Goal: Information Seeking & Learning: Learn about a topic

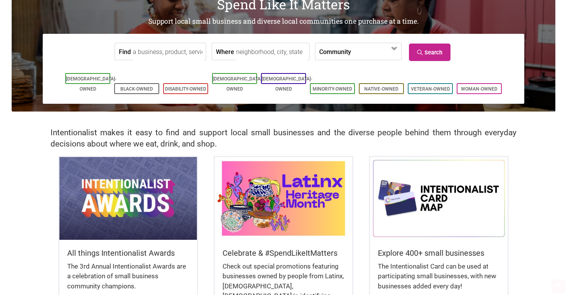
scroll to position [164, 0]
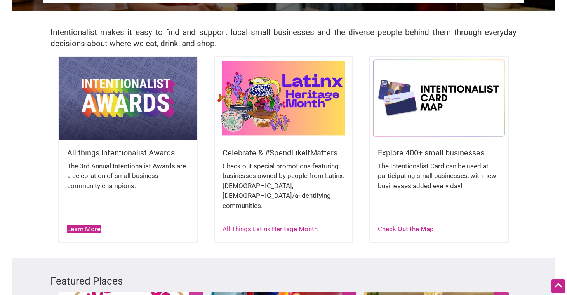
click at [84, 225] on link "Learn More" at bounding box center [83, 229] width 33 height 8
click at [145, 124] on img at bounding box center [128, 98] width 138 height 82
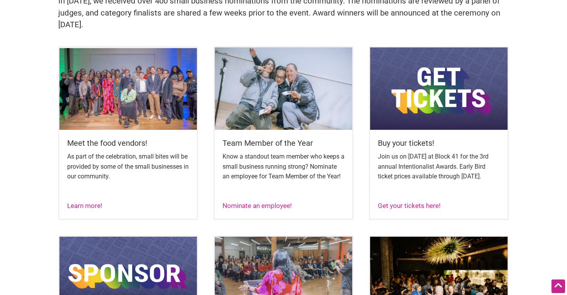
scroll to position [290, 0]
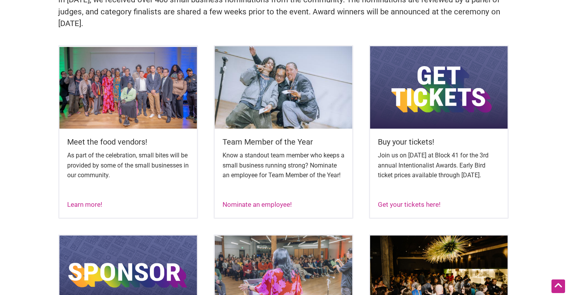
click at [443, 99] on img at bounding box center [439, 87] width 138 height 82
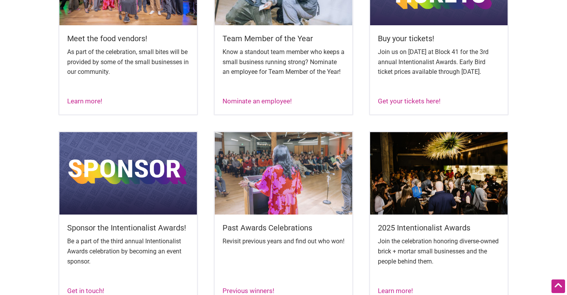
scroll to position [497, 0]
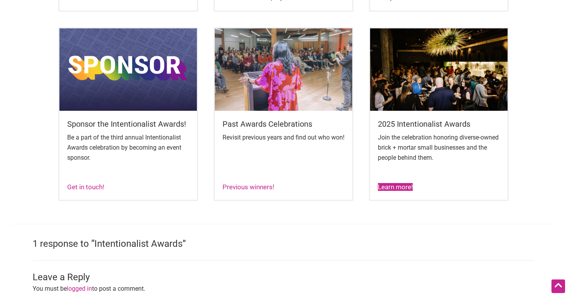
click at [402, 191] on link "Learn more!" at bounding box center [395, 187] width 35 height 8
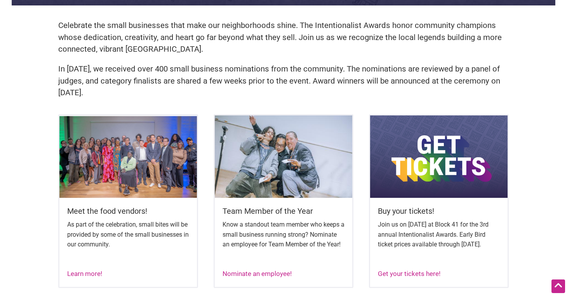
scroll to position [222, 0]
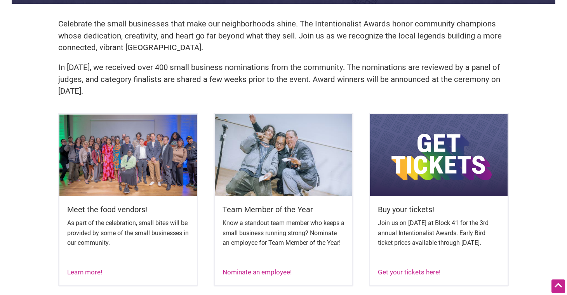
click at [428, 150] on img at bounding box center [439, 155] width 138 height 82
